Goal: Find contact information: Find contact information

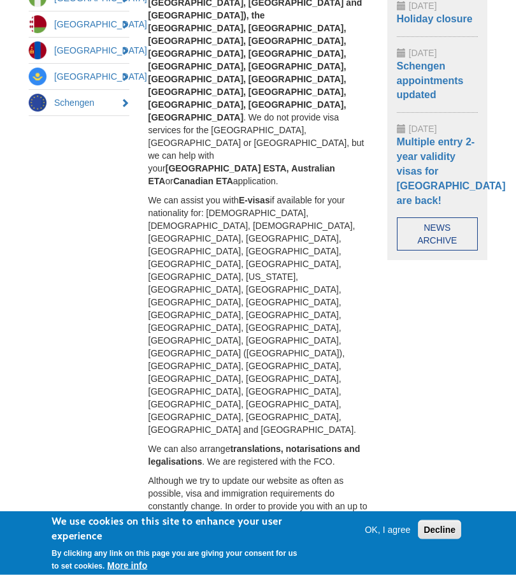
scroll to position [368, 0]
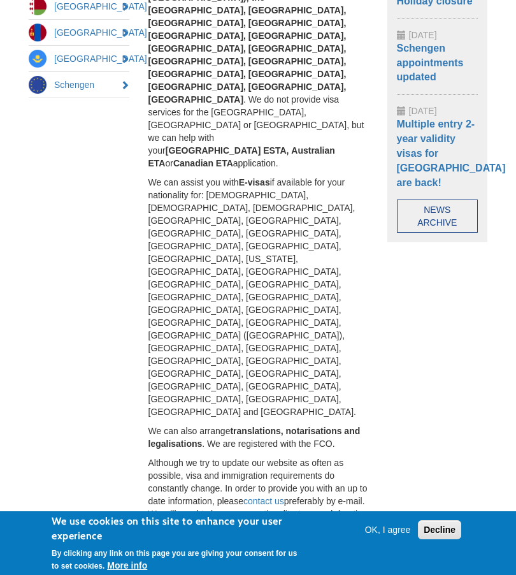
click at [385, 536] on button "OK, I agree" at bounding box center [388, 529] width 56 height 13
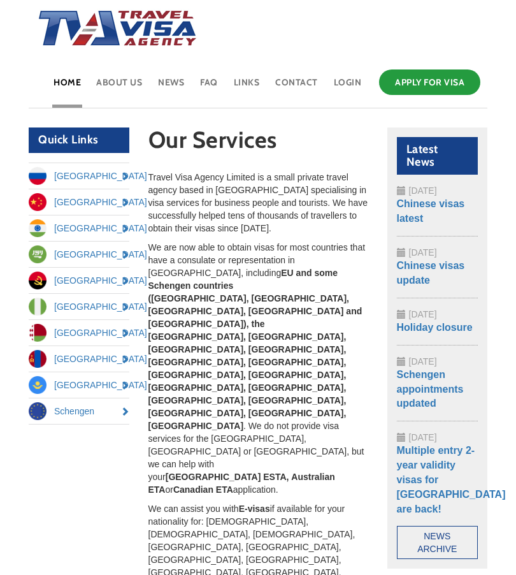
scroll to position [0, 0]
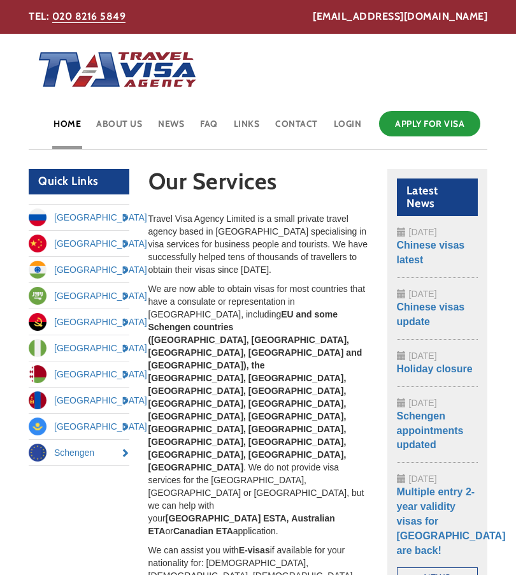
click at [299, 120] on link "Contact" at bounding box center [296, 128] width 45 height 41
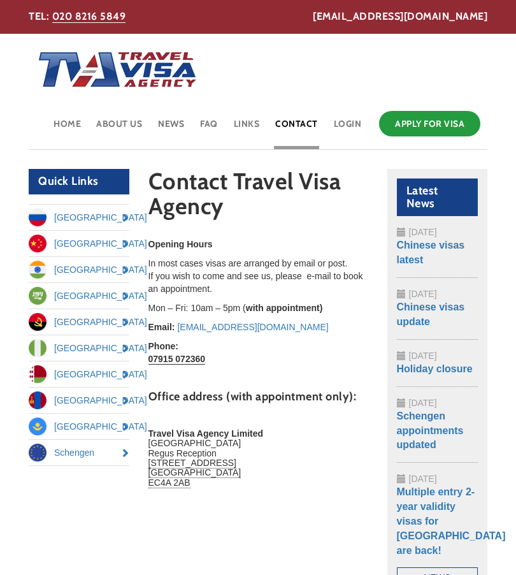
click at [435, 124] on link "Apply for Visa" at bounding box center [429, 123] width 101 height 25
